Goal: Complete application form

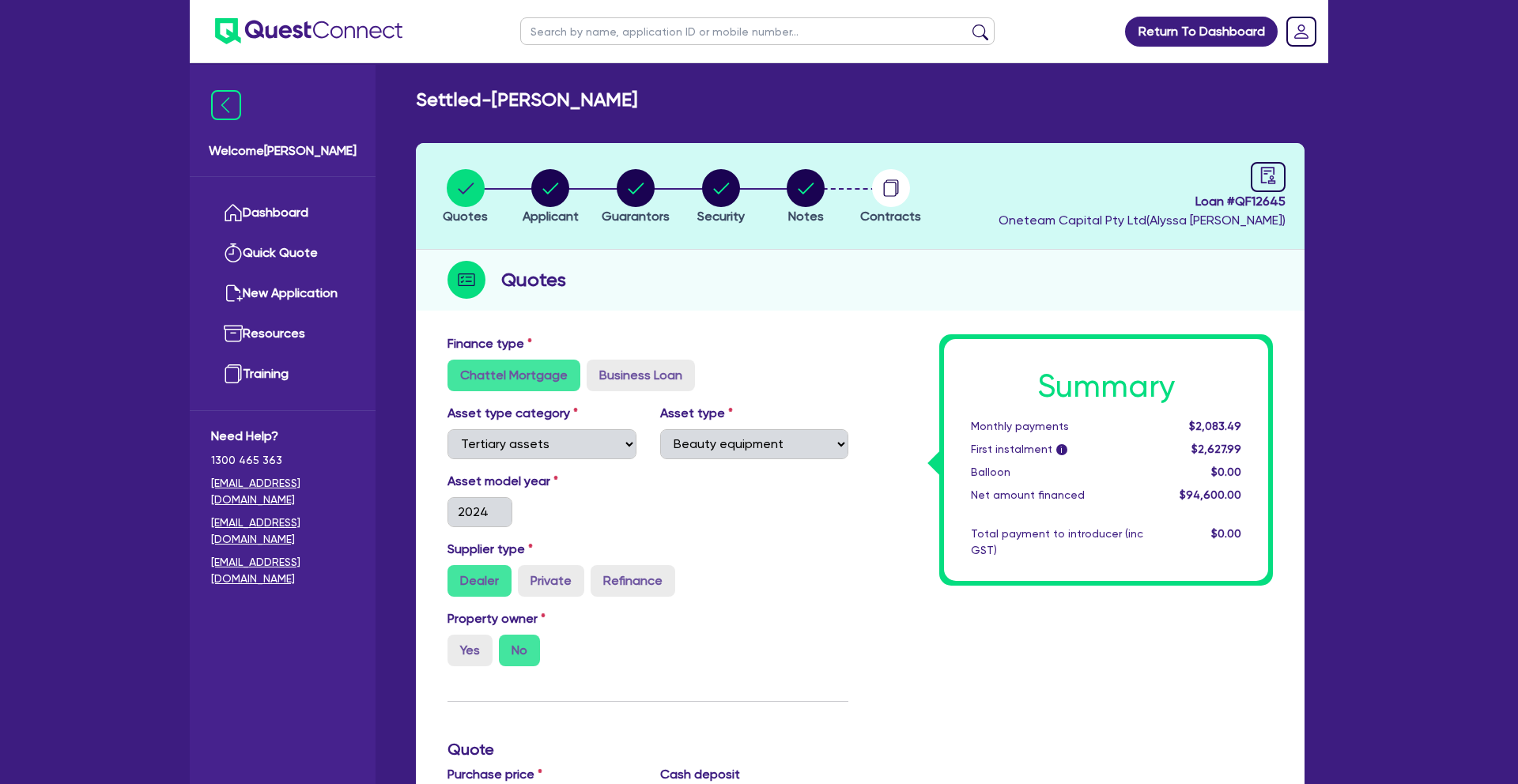
select select "TERTIARY_ASSETS"
select select "BEAUTY_EQUIPMENT"
click at [284, 215] on link "Dashboard" at bounding box center [282, 213] width 143 height 40
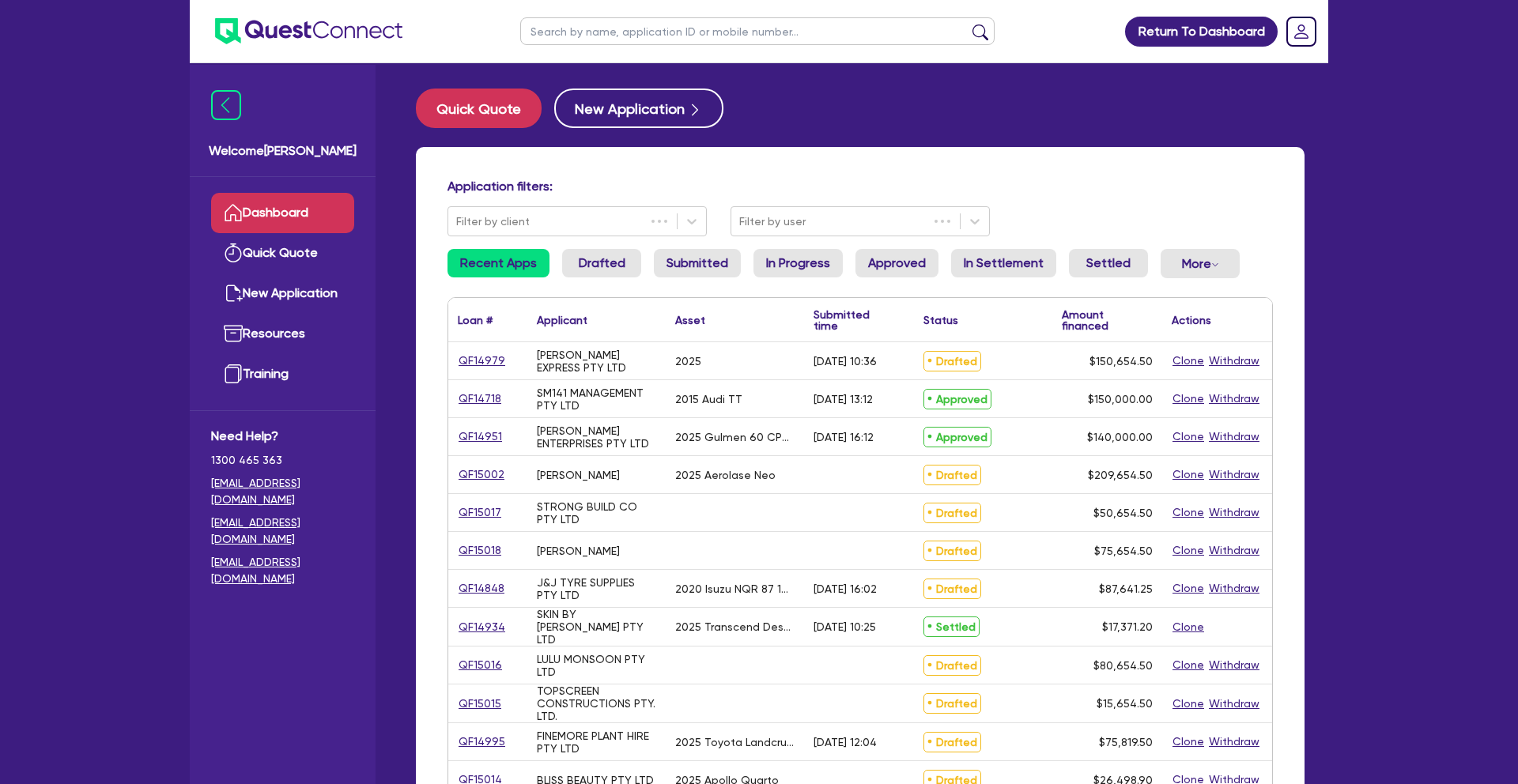
click at [595, 34] on input "text" at bounding box center [757, 32] width 475 height 28
type input "teal"
click at [968, 23] on button "submit" at bounding box center [980, 34] width 25 height 22
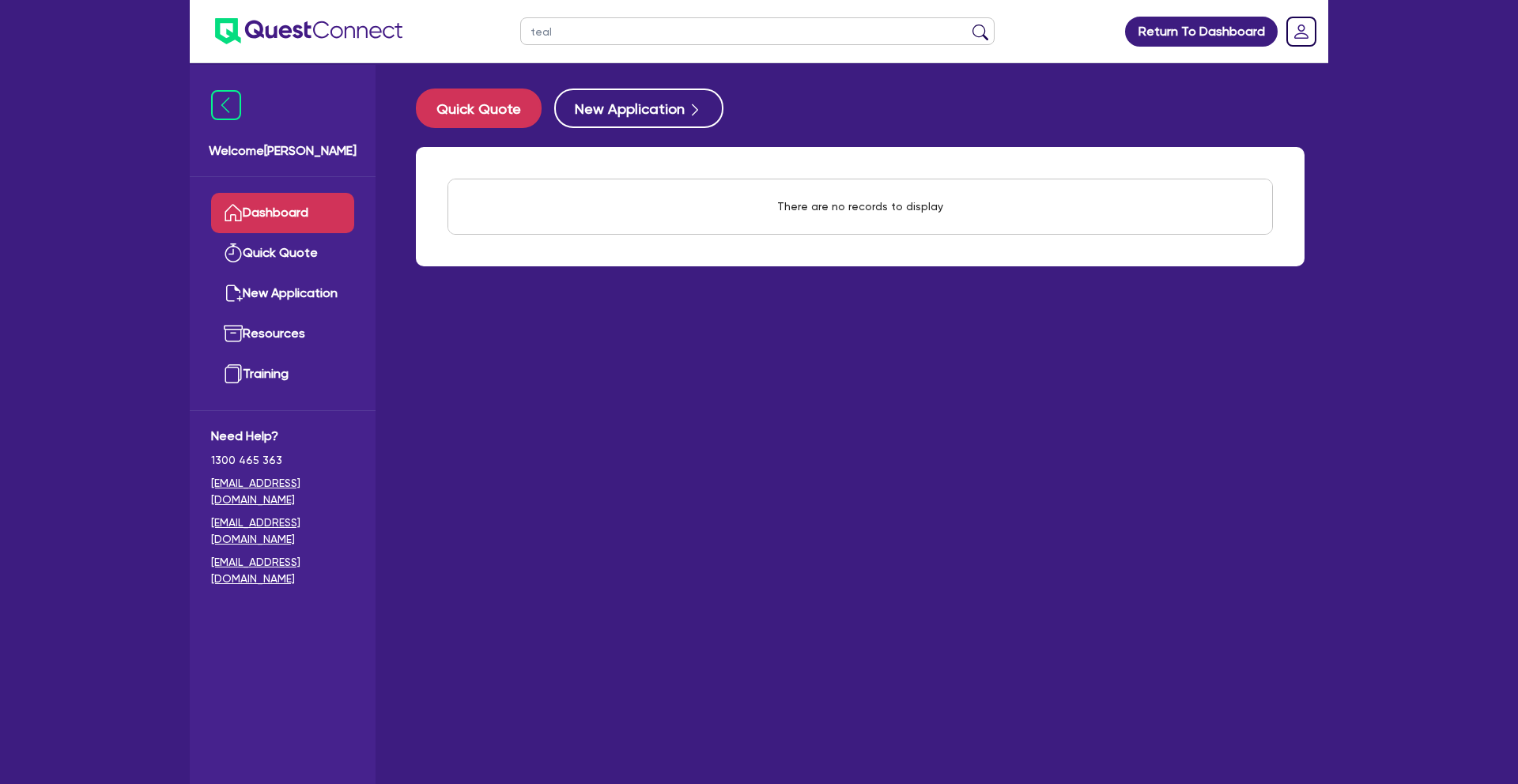
click at [277, 218] on link "Dashboard" at bounding box center [282, 213] width 143 height 40
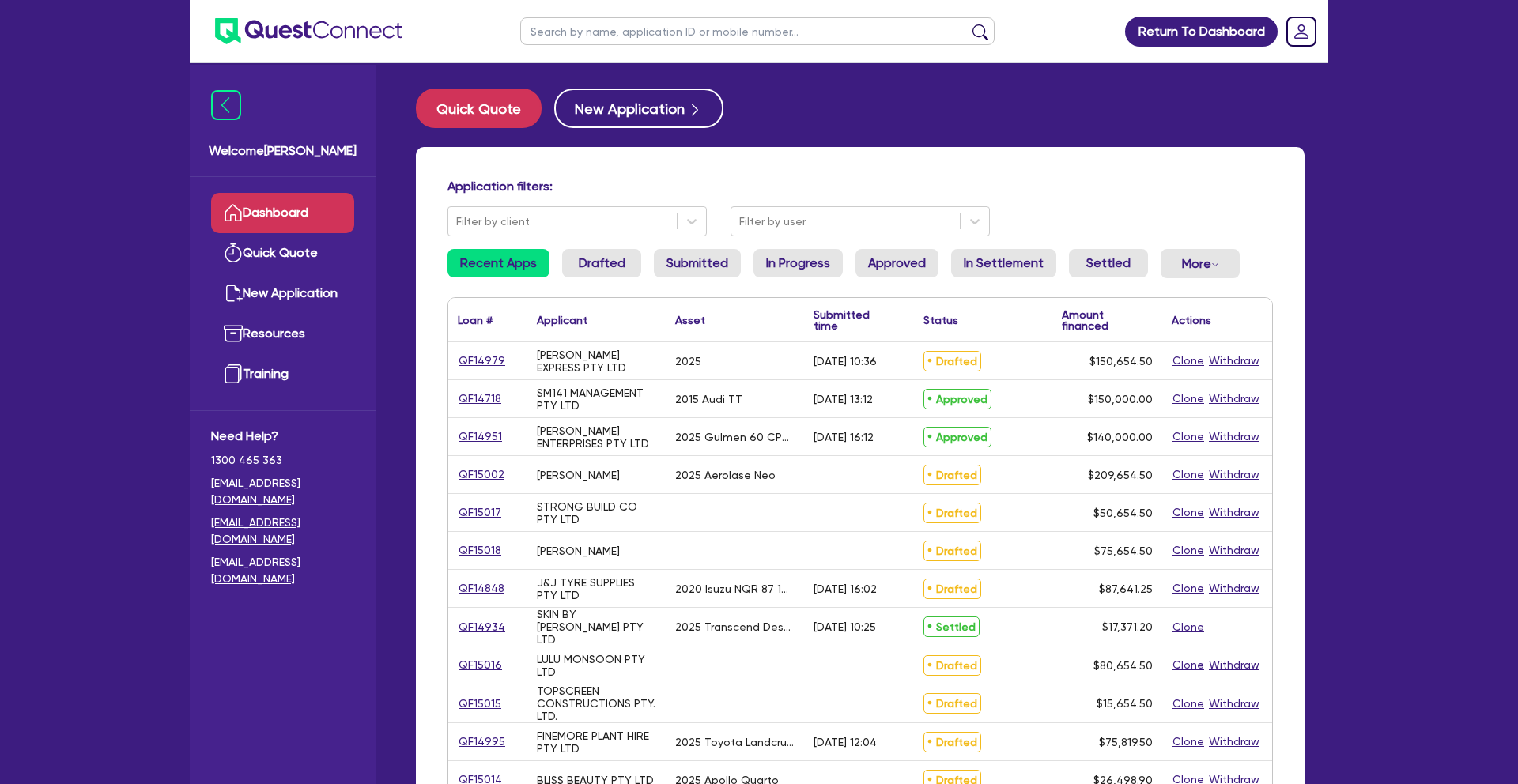
click at [545, 29] on input "text" at bounding box center [757, 32] width 475 height 28
type input "pnt"
click at [968, 23] on button "submit" at bounding box center [980, 34] width 25 height 22
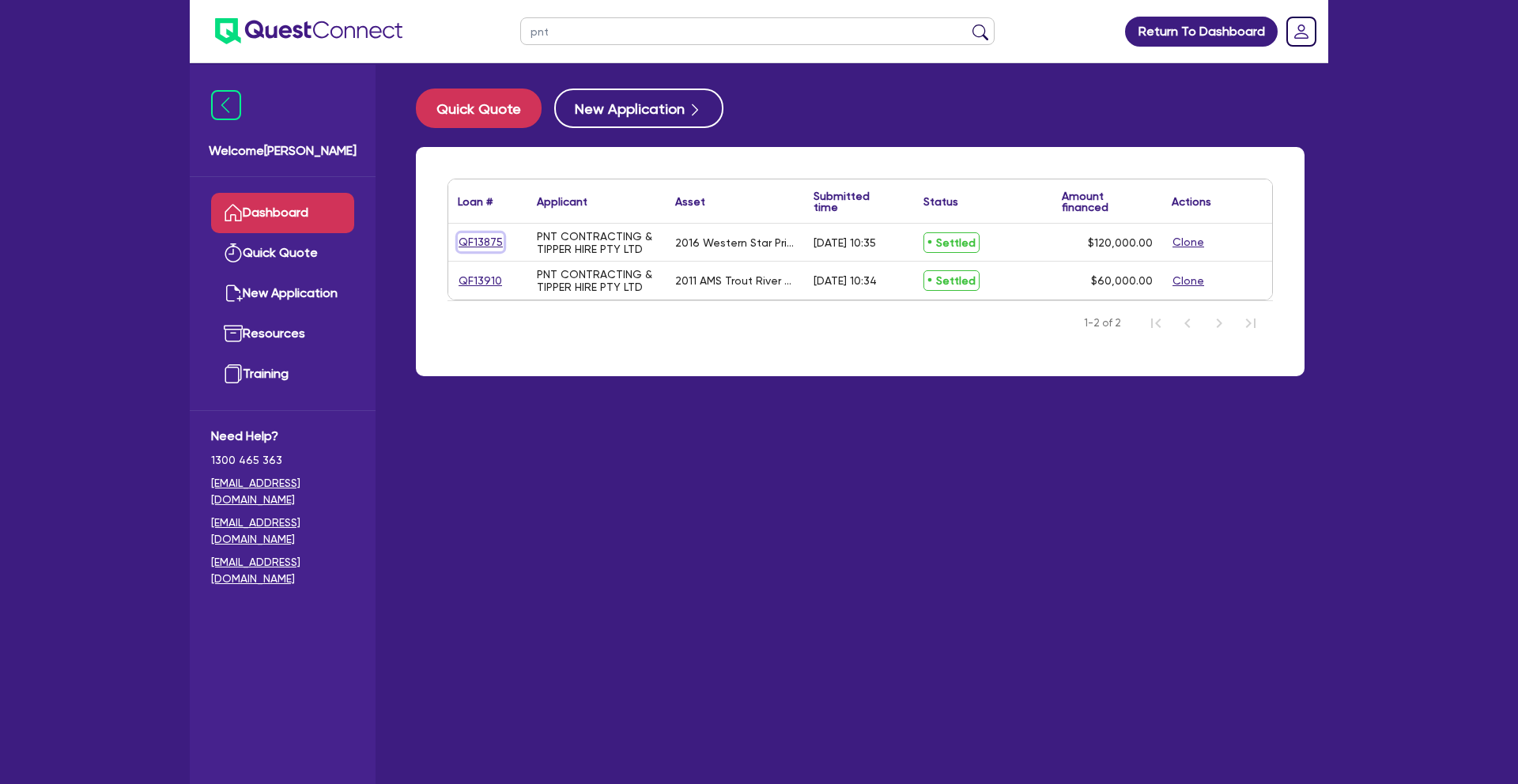
click at [486, 244] on link "QF13875" at bounding box center [480, 241] width 46 height 18
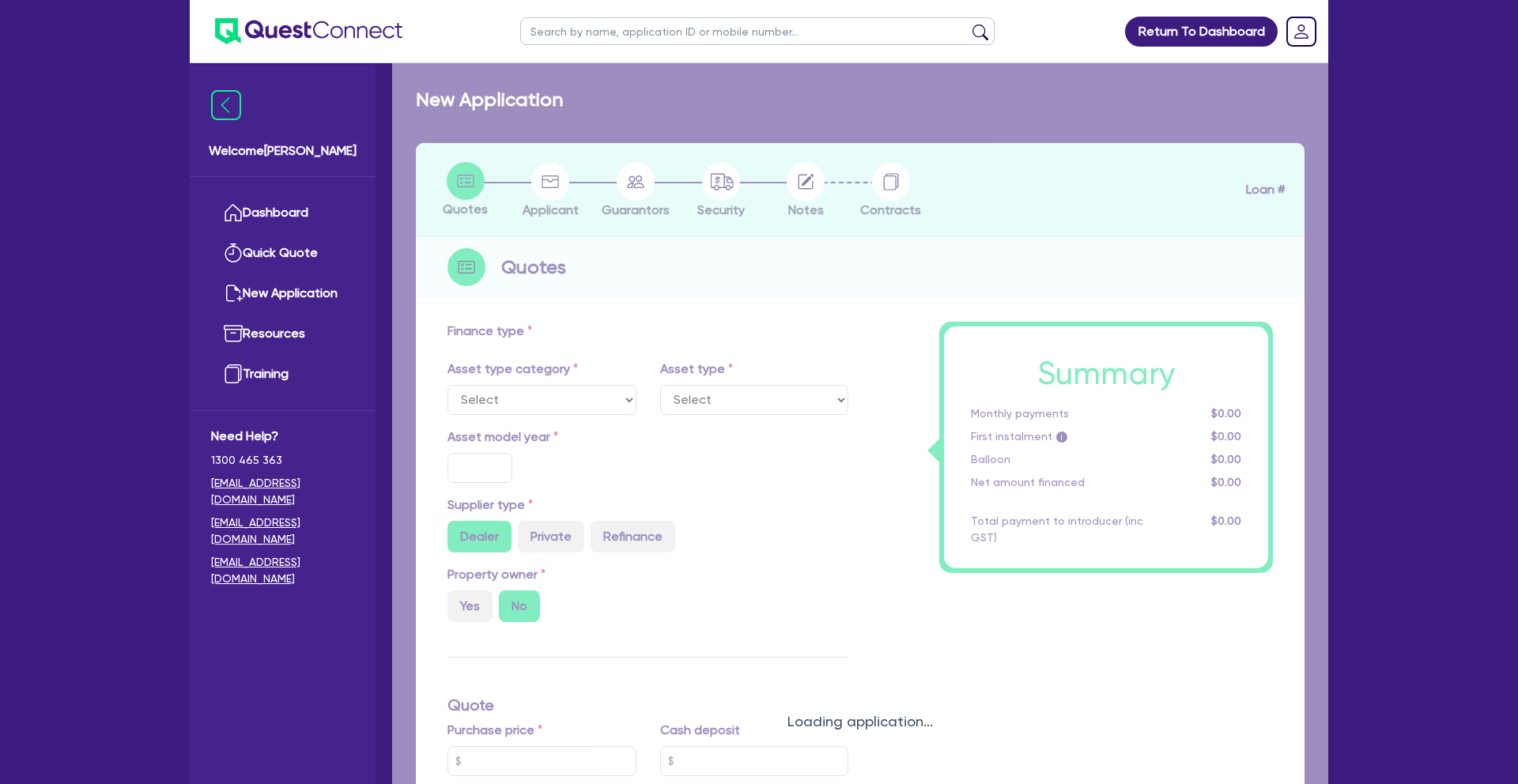
select select "PRIMARY_ASSETS"
type input "2016"
radio input "false"
radio input "true"
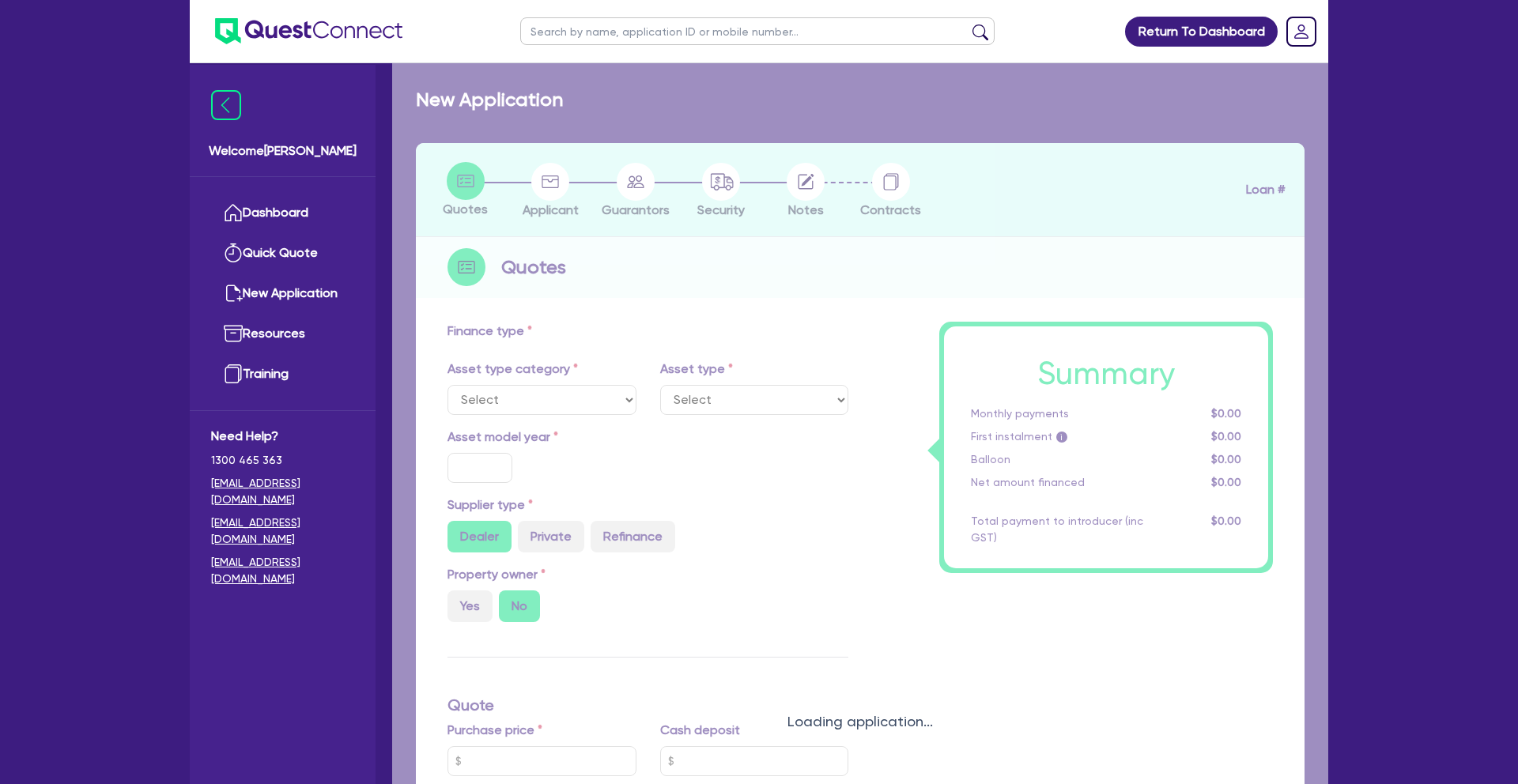
type input "120,000"
type input "20.83"
type input "25,000"
type input "4"
type input "4,800"
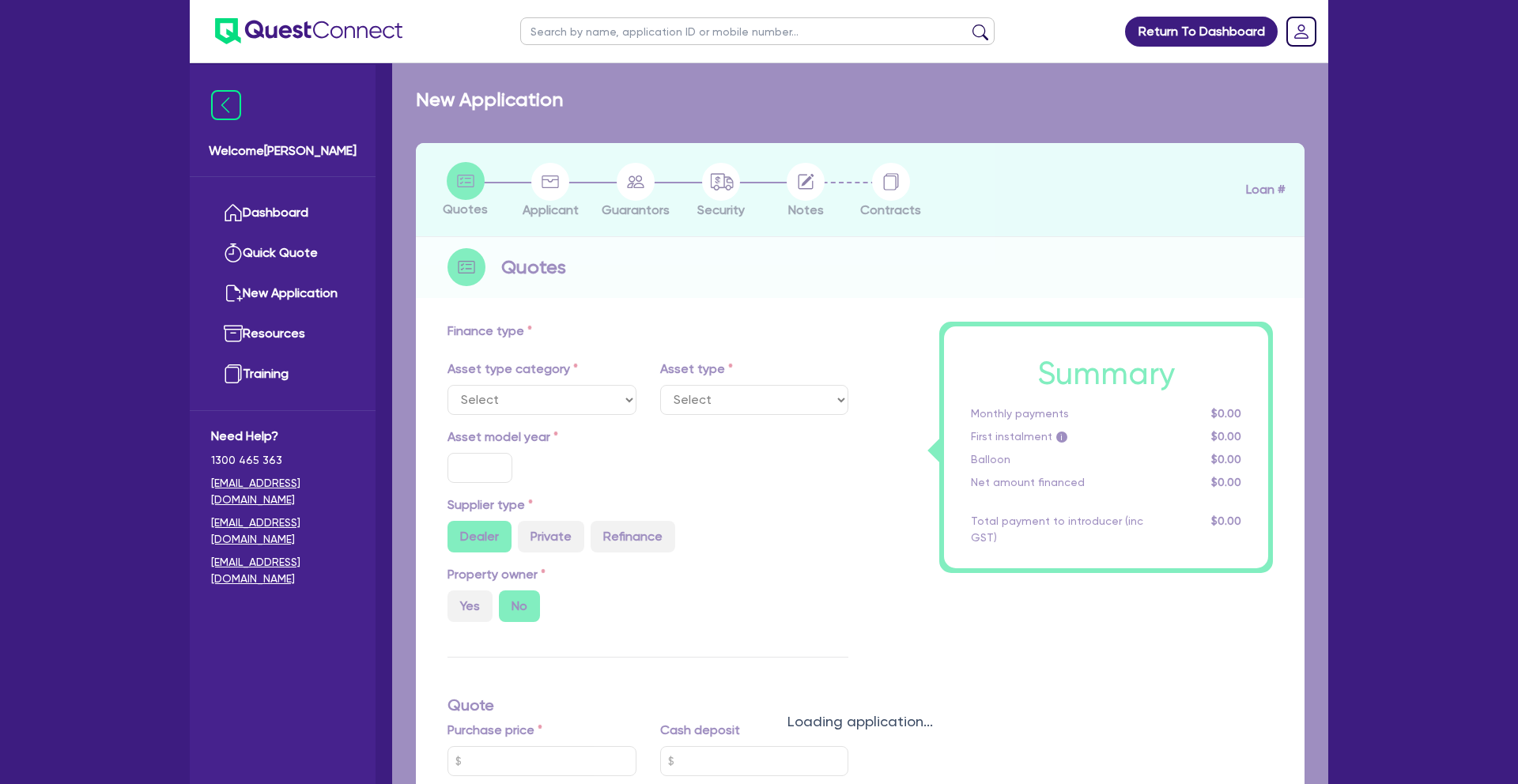
type input "17.75"
select select "HEAVY_TRUCKS"
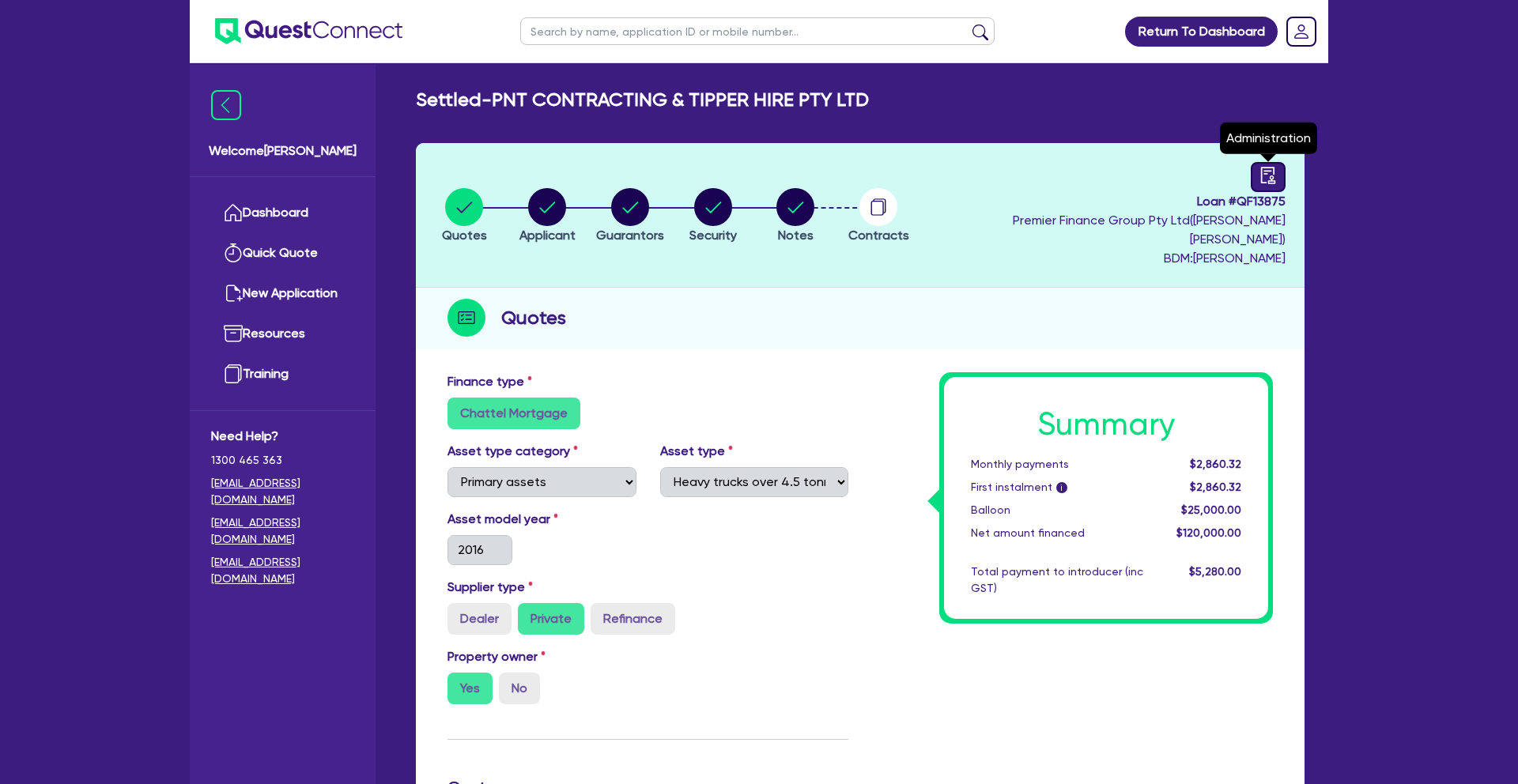
click at [1281, 179] on link at bounding box center [1267, 177] width 34 height 30
select select "SETTLED"
select select "Quest Finance - Own Book"
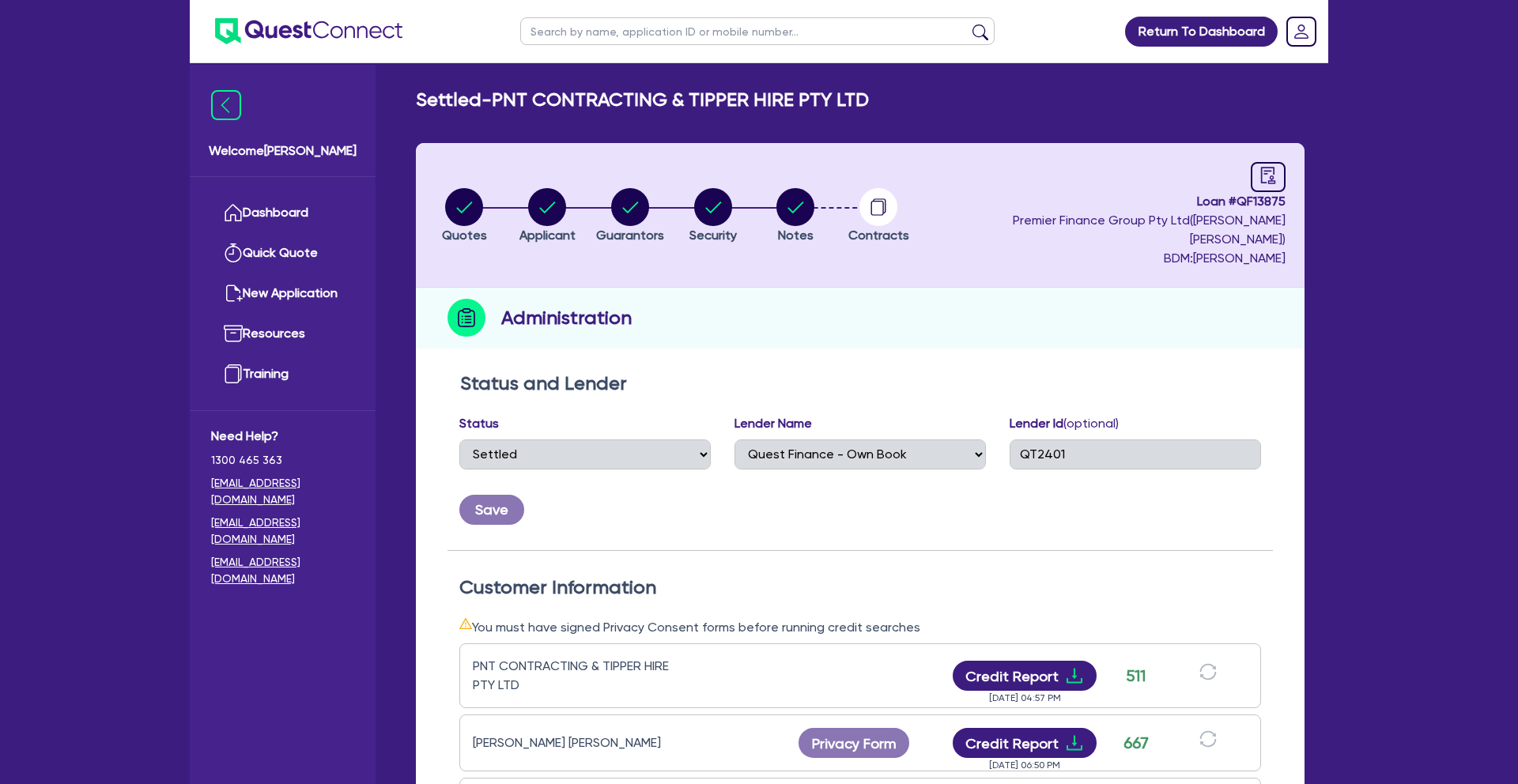
select select "PRIMARY_ASSETS"
select select "HEAVY_TRUCKS"
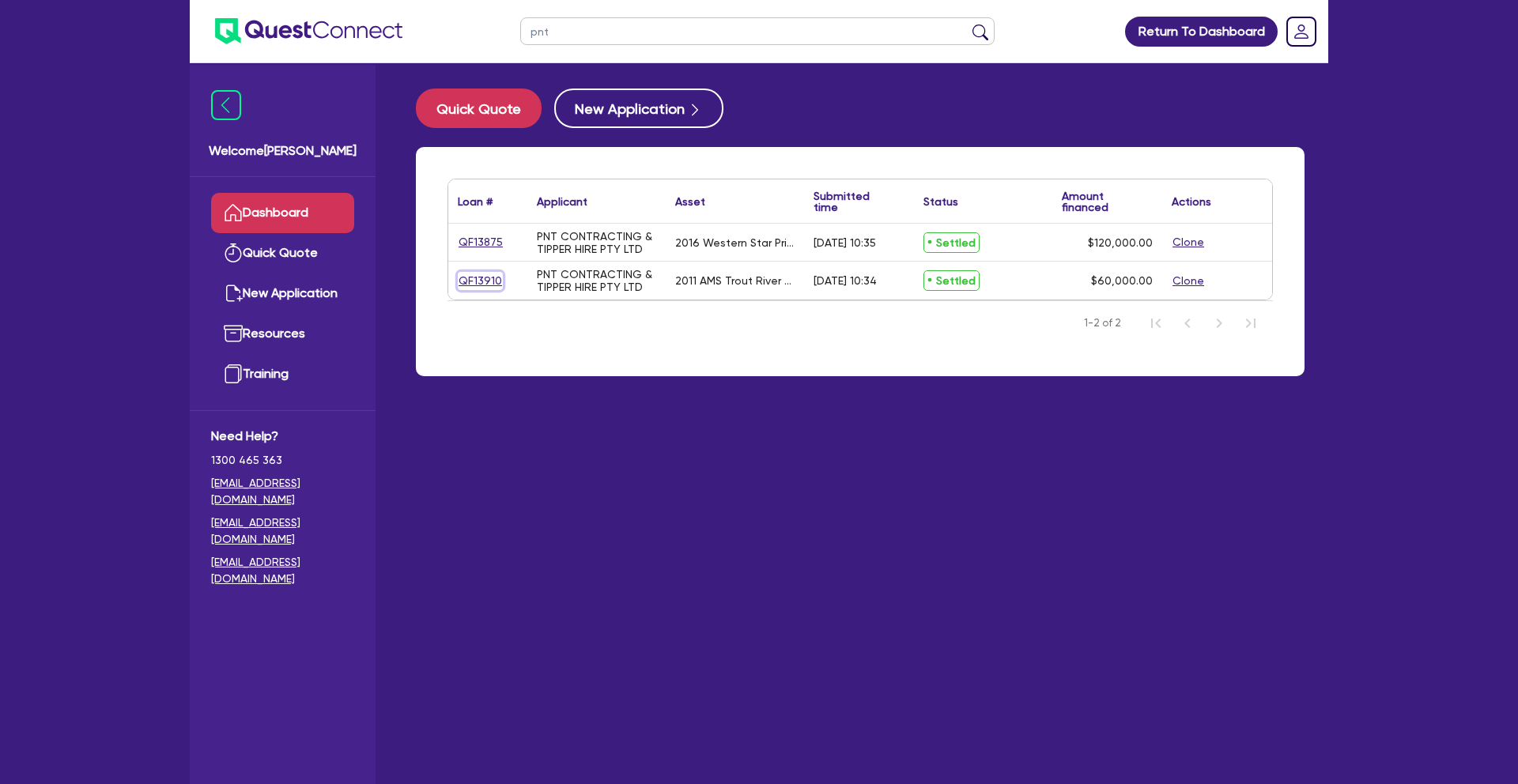
click at [490, 280] on link "QF13910" at bounding box center [480, 281] width 45 height 18
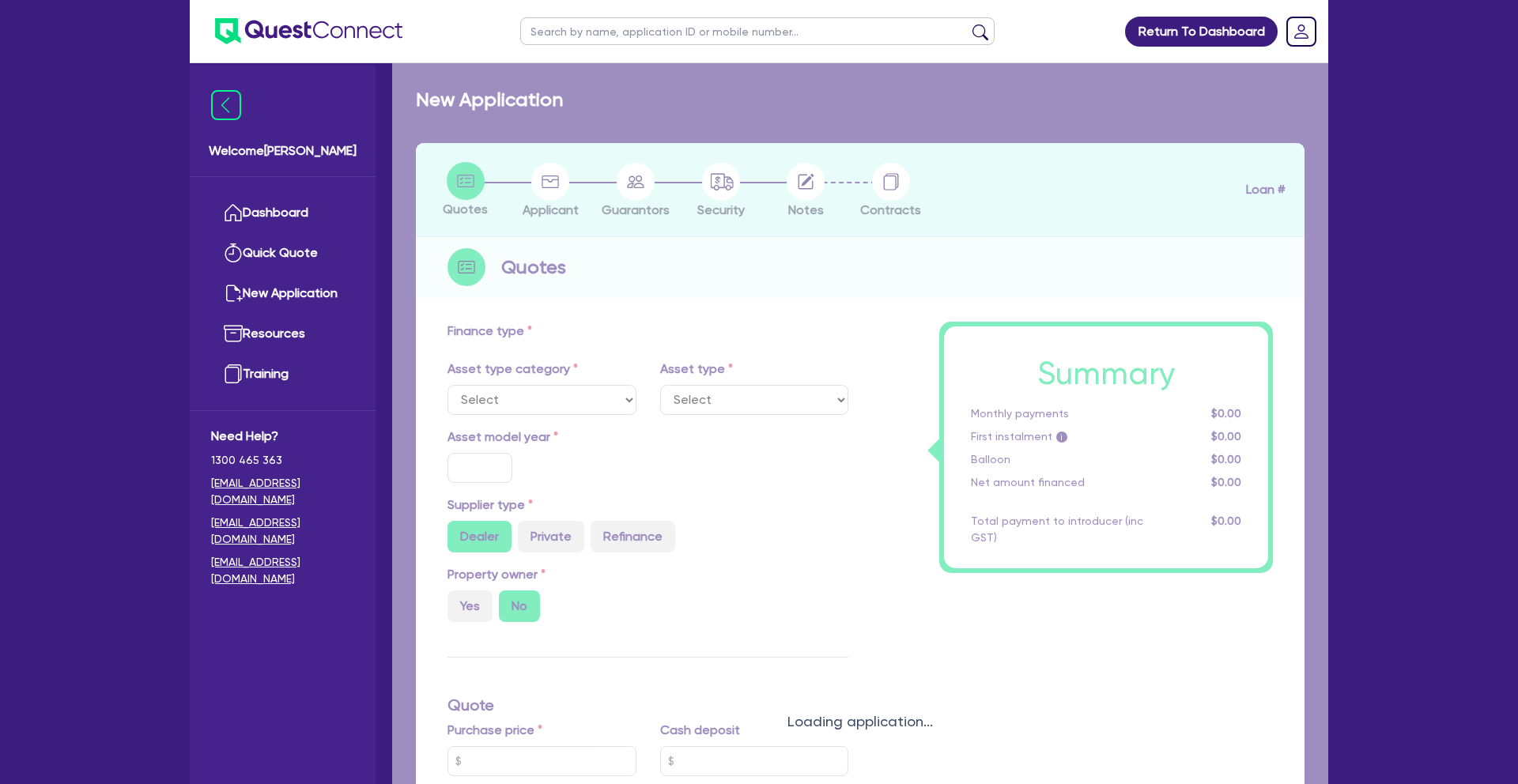
select select "PRIMARY_ASSETS"
type input "2011"
radio input "false"
radio input "true"
type input "60,000"
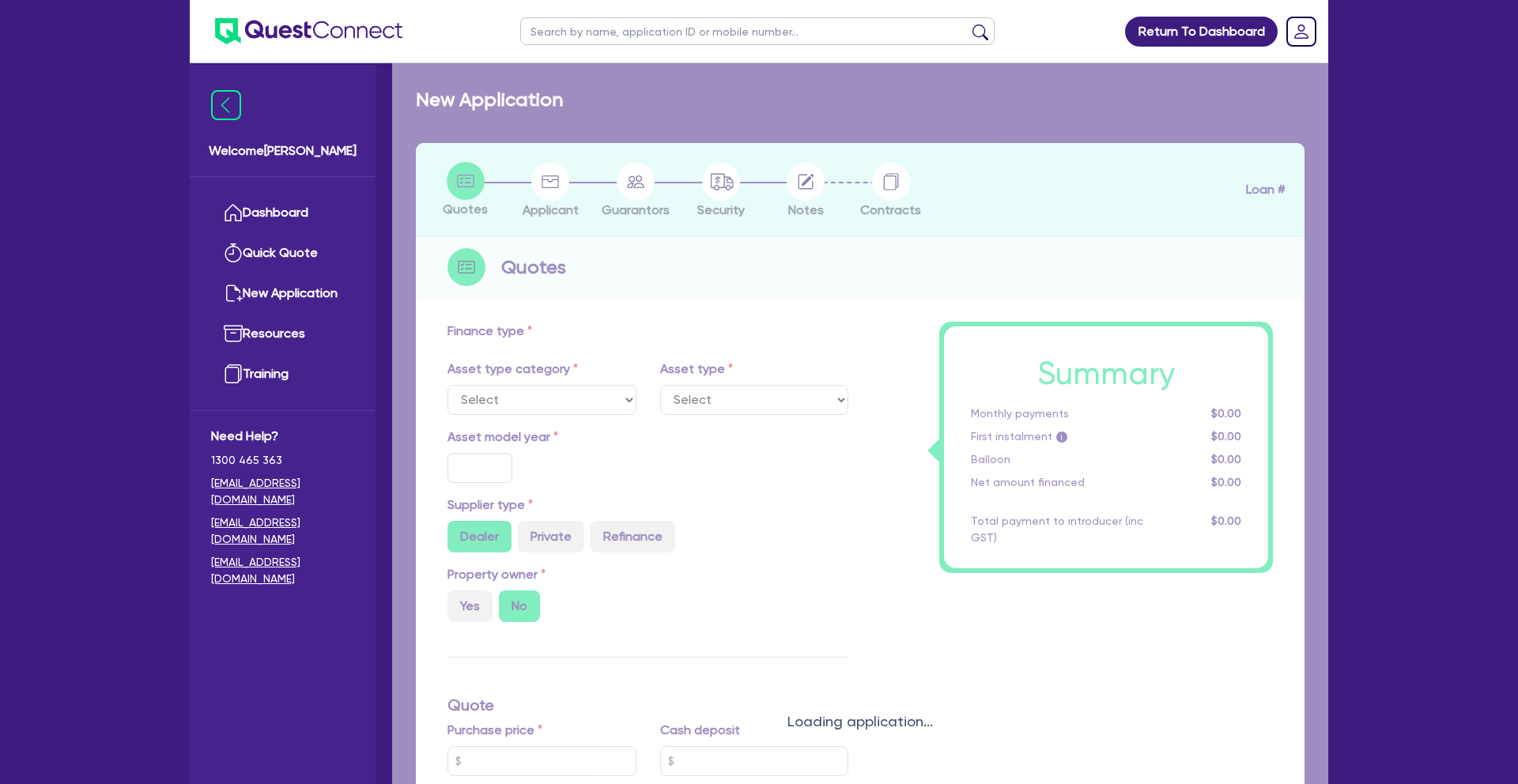
type input "4"
type input "2,400"
type input "17.75"
select select "TRAILERS"
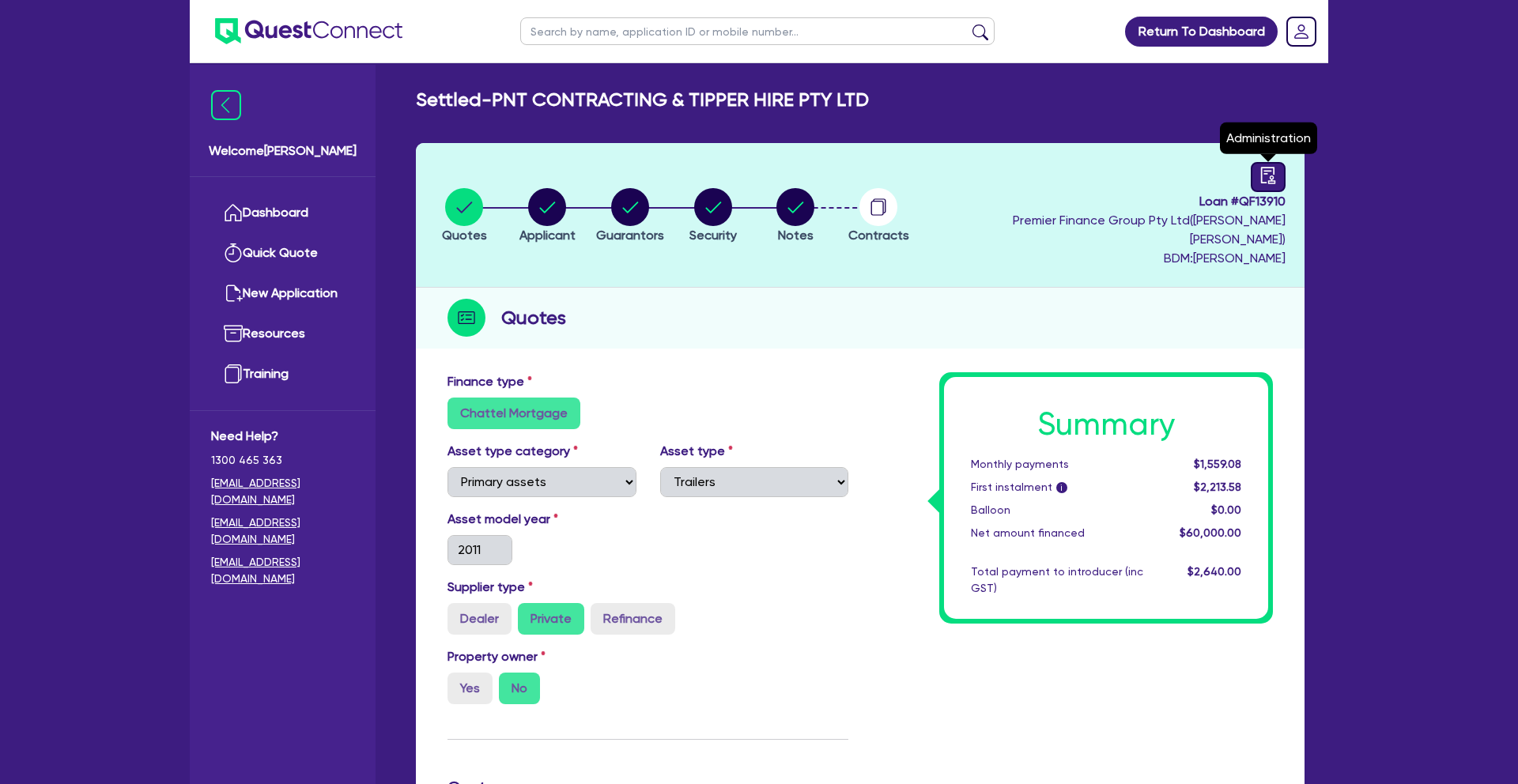
click at [1269, 179] on icon "audit" at bounding box center [1267, 175] width 18 height 18
select select "SETTLED"
select select "Quest Finance - Platform Funding"
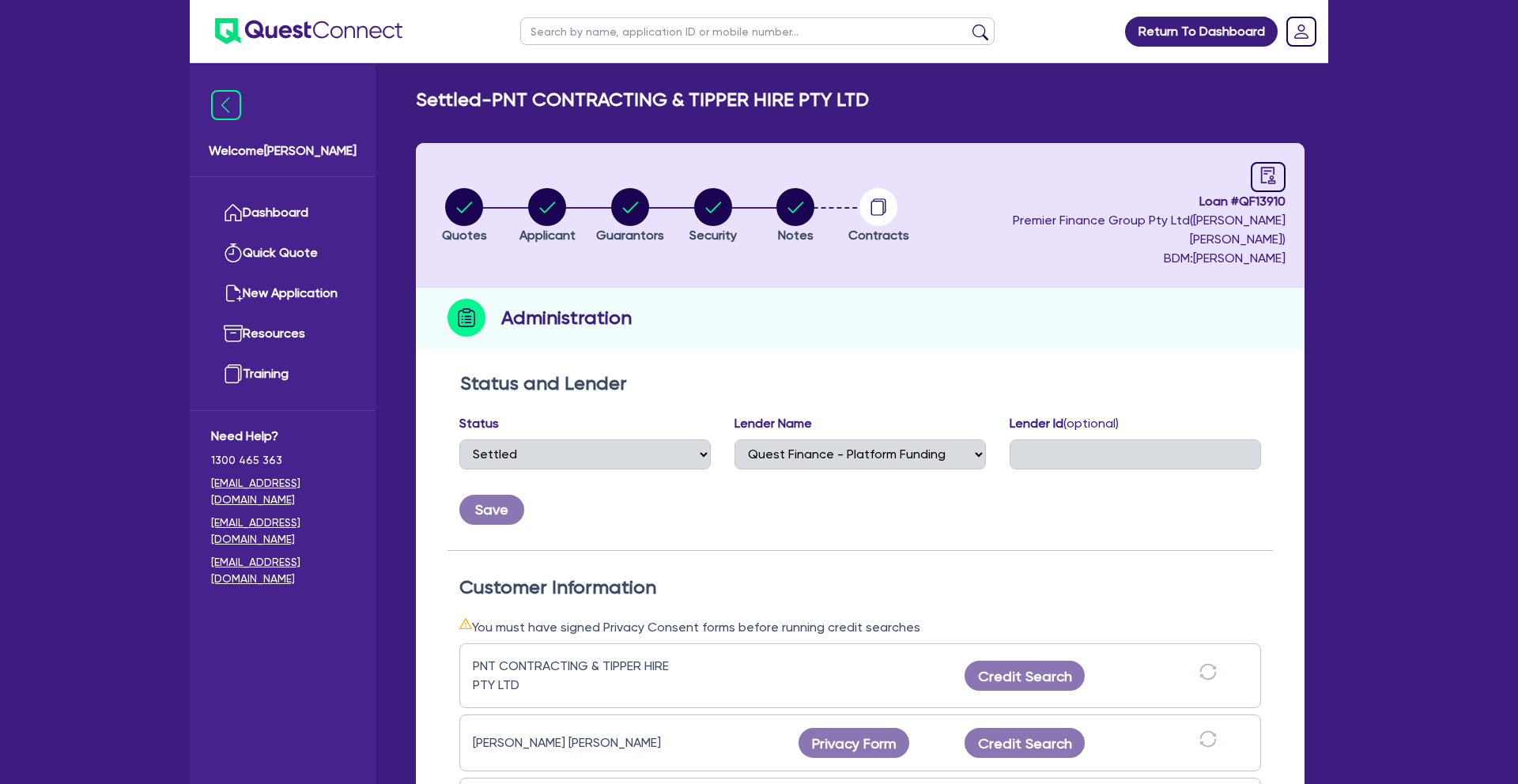
select select "PRIMARY_ASSETS"
select select "TRAILERS"
